Goal: Task Accomplishment & Management: Manage account settings

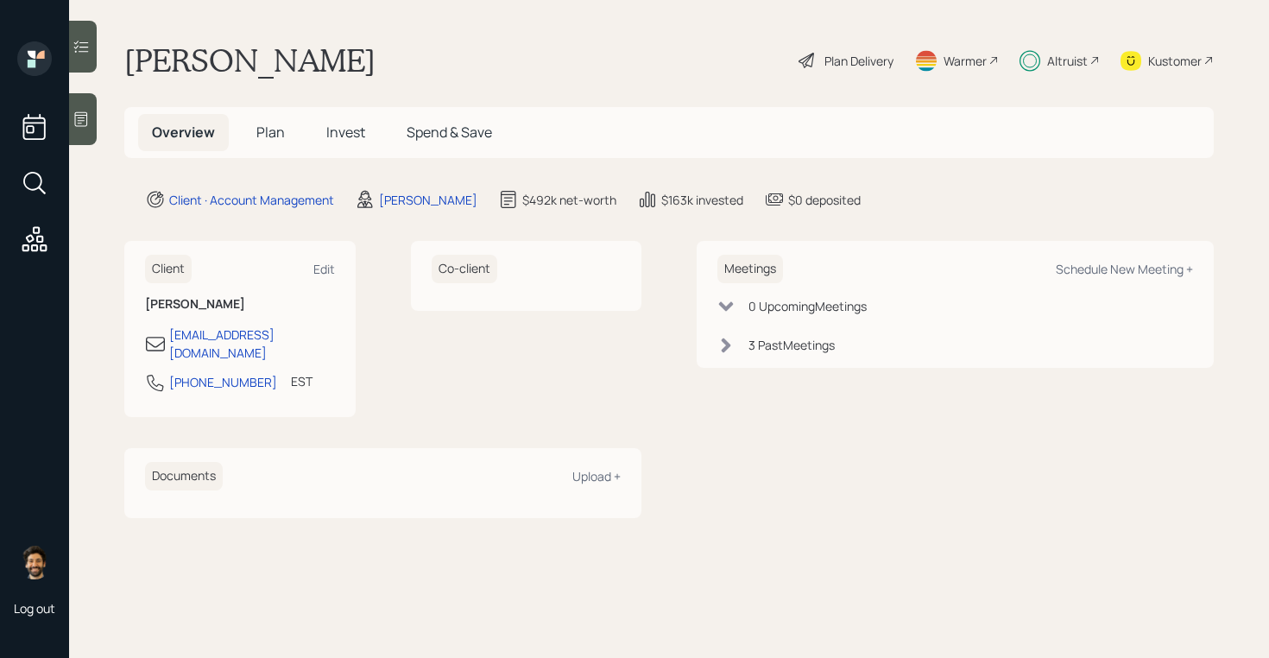
click at [330, 131] on span "Invest" at bounding box center [345, 132] width 39 height 19
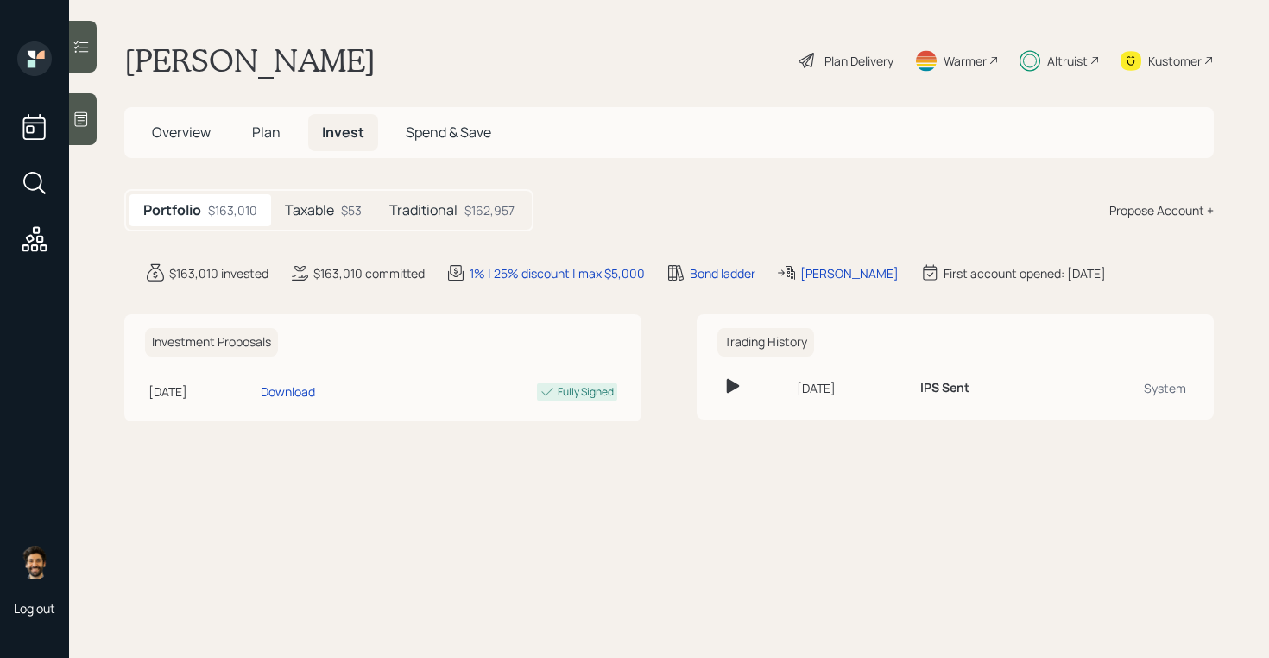
click at [446, 206] on h5 "Traditional" at bounding box center [423, 210] width 68 height 16
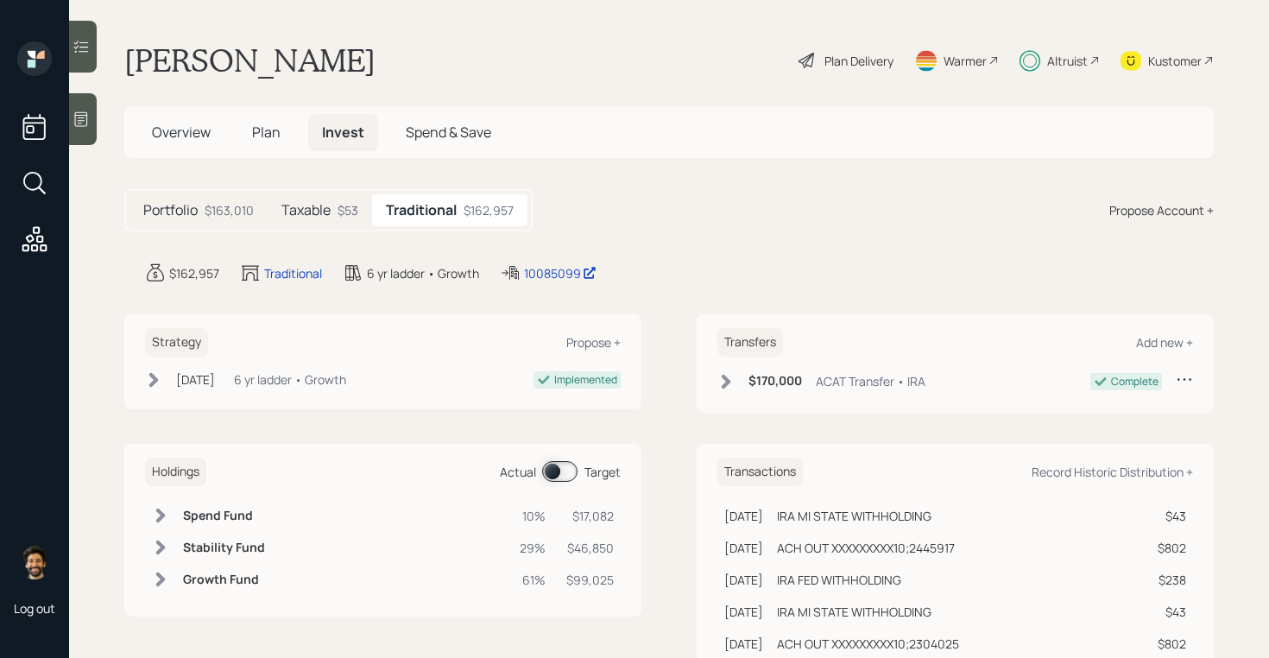
click at [1035, 70] on icon at bounding box center [1030, 61] width 21 height 22
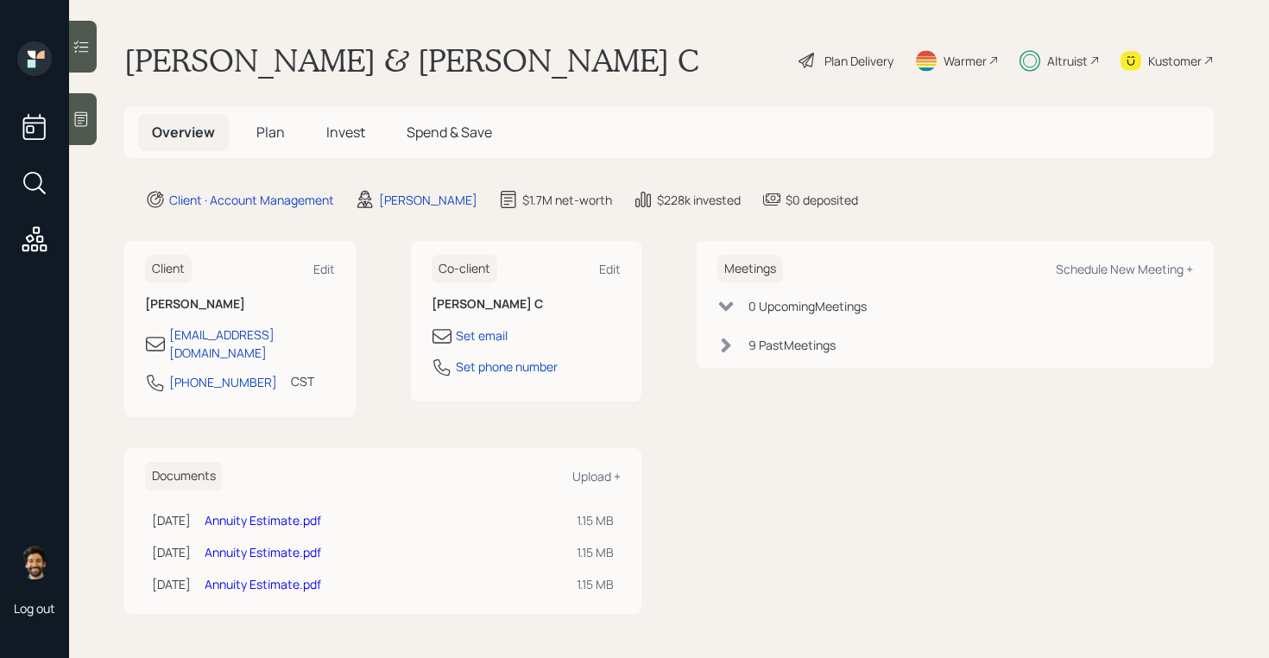
click at [1077, 48] on div "Altruist" at bounding box center [1060, 60] width 80 height 38
